Goal: Use online tool/utility

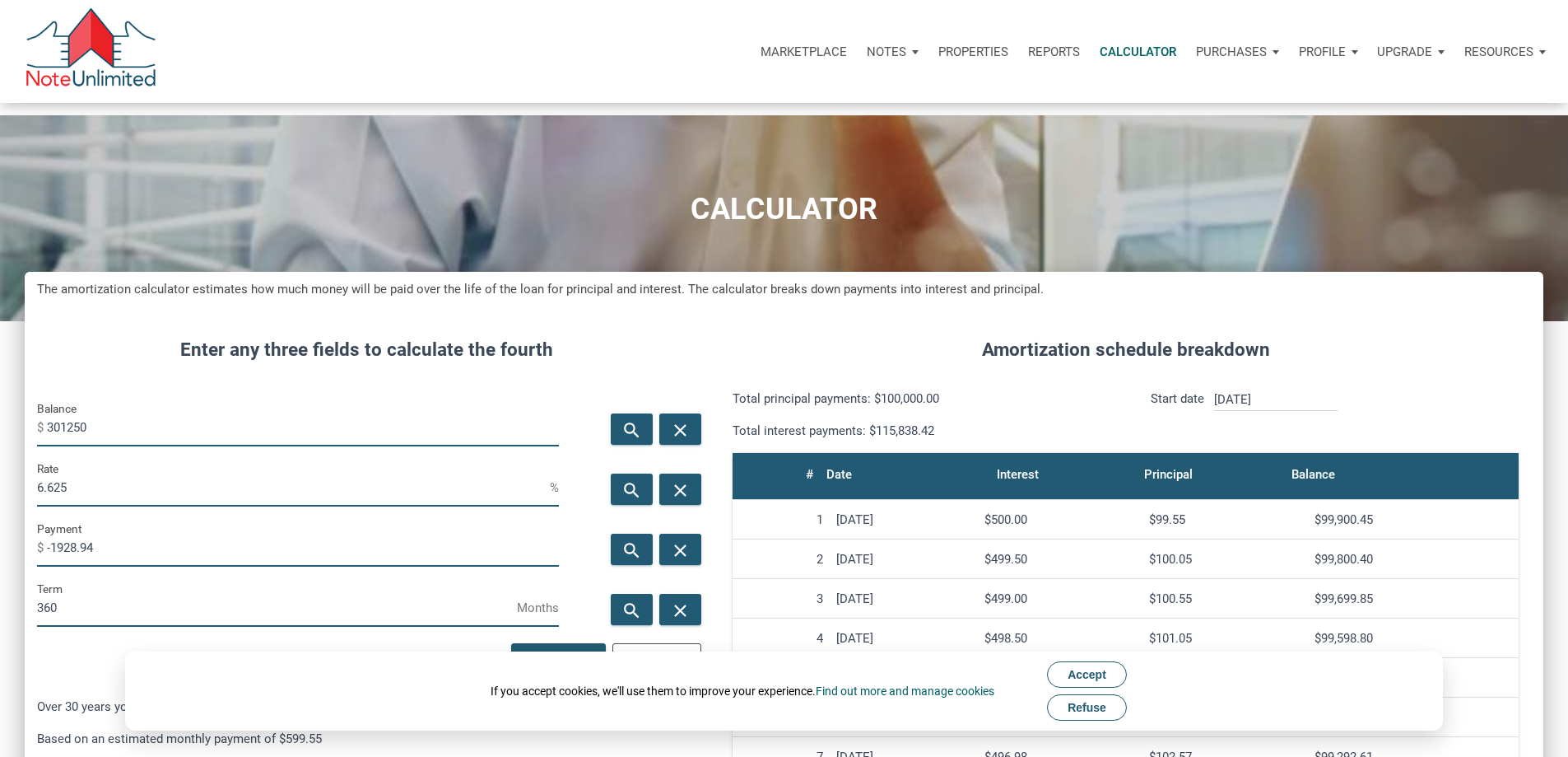
scroll to position [1007, 1494]
drag, startPoint x: 116, startPoint y: 526, endPoint x: 38, endPoint y: 526, distance: 78.0
click at [38, 526] on div "Enter any three fields to calculate the fourth Balance $ 301250 search close Ra…" at bounding box center [366, 744] width 683 height 866
type input "7"
type input "100000"
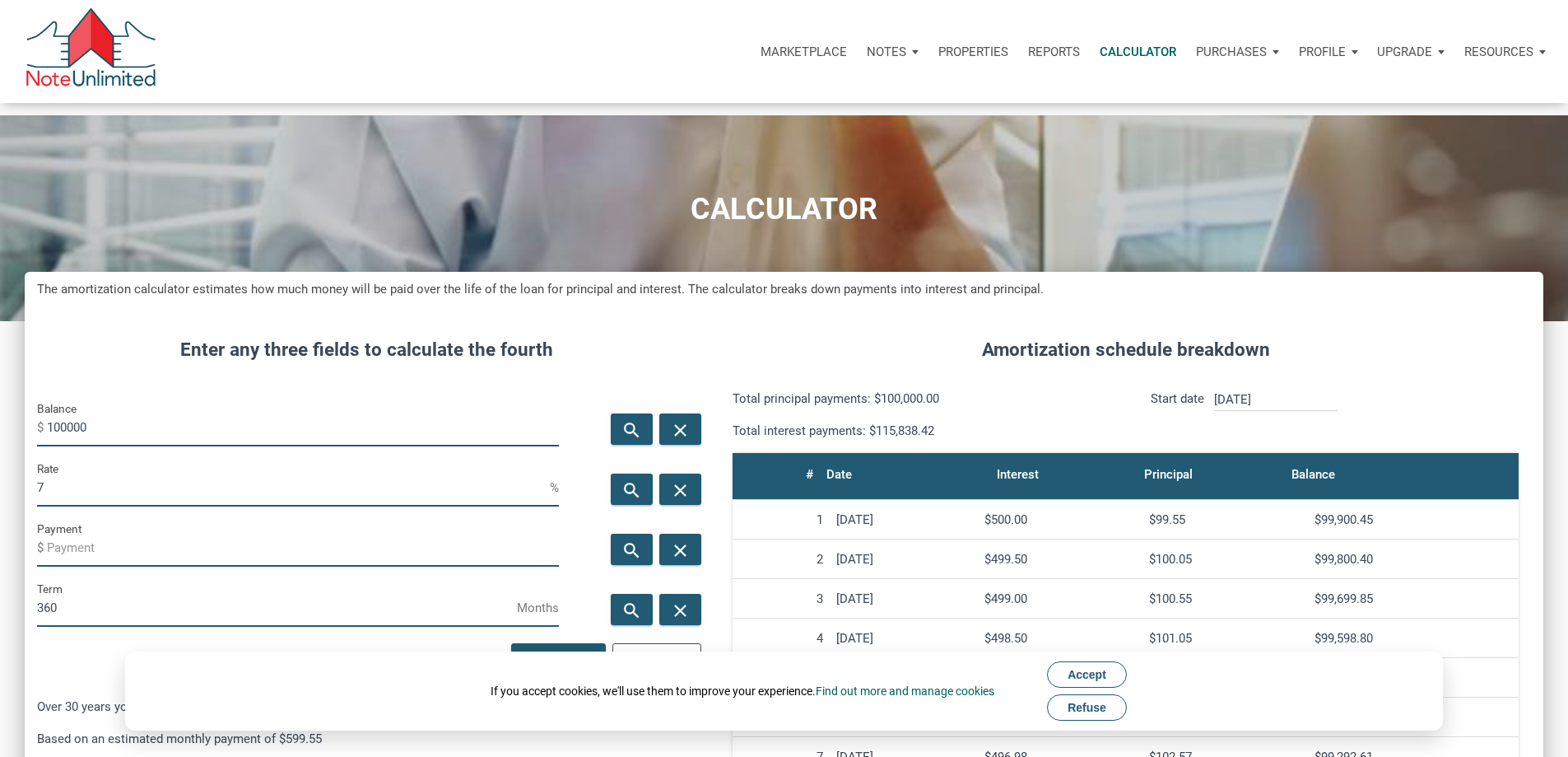
type input "7"
click at [622, 560] on icon "search" at bounding box center [631, 550] width 20 height 21
type input "-665.3"
drag, startPoint x: 83, startPoint y: 452, endPoint x: 33, endPoint y: 456, distance: 50.2
click at [37, 456] on div "Enter any three fields to calculate the fourth Balance $ 100000 search close Ra…" at bounding box center [366, 744] width 683 height 866
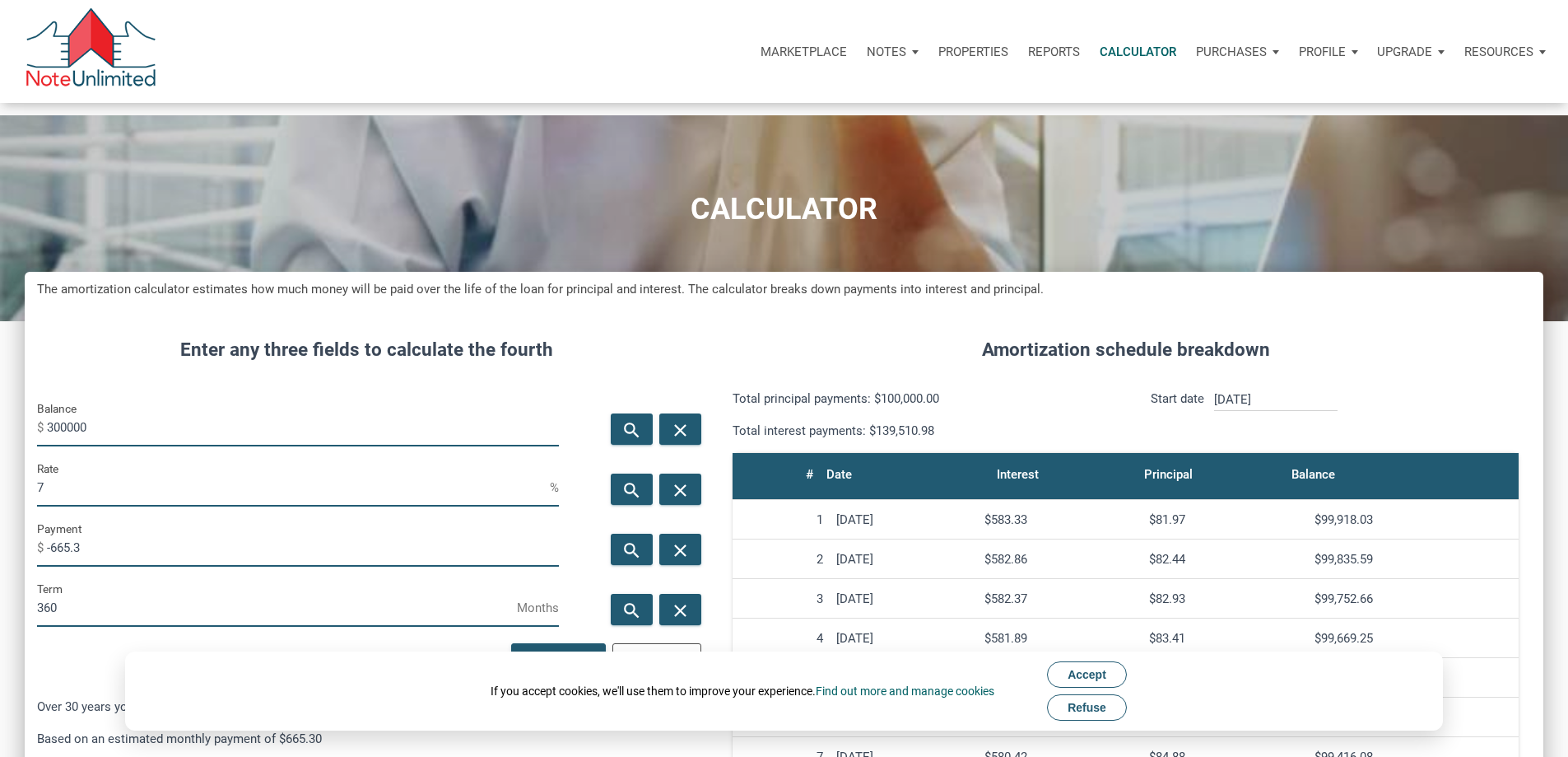
type input "300000"
click at [622, 560] on icon "search" at bounding box center [631, 550] width 20 height 21
type input "-1995.91"
